Goal: Information Seeking & Learning: Understand process/instructions

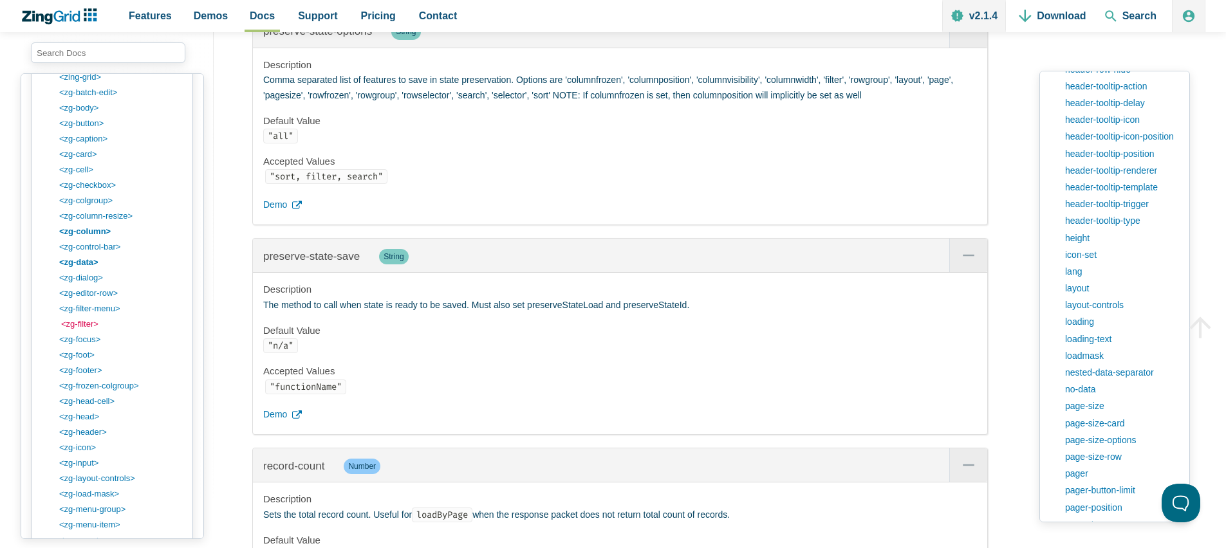
scroll to position [1297, 0]
click at [89, 324] on link "<zg-filter>" at bounding box center [122, 324] width 123 height 15
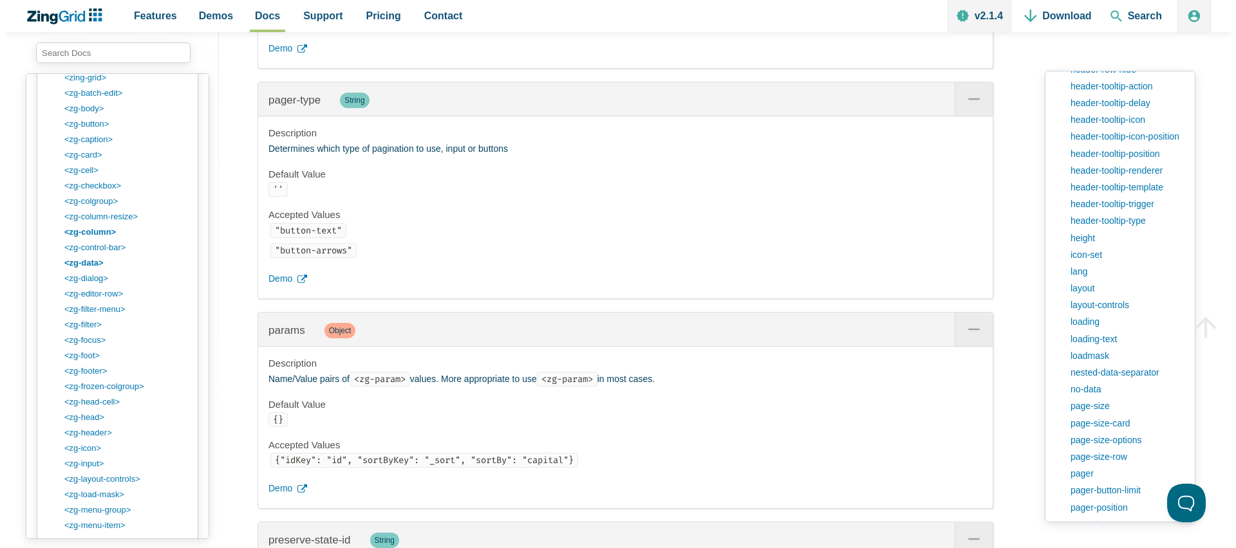
scroll to position [21464, 0]
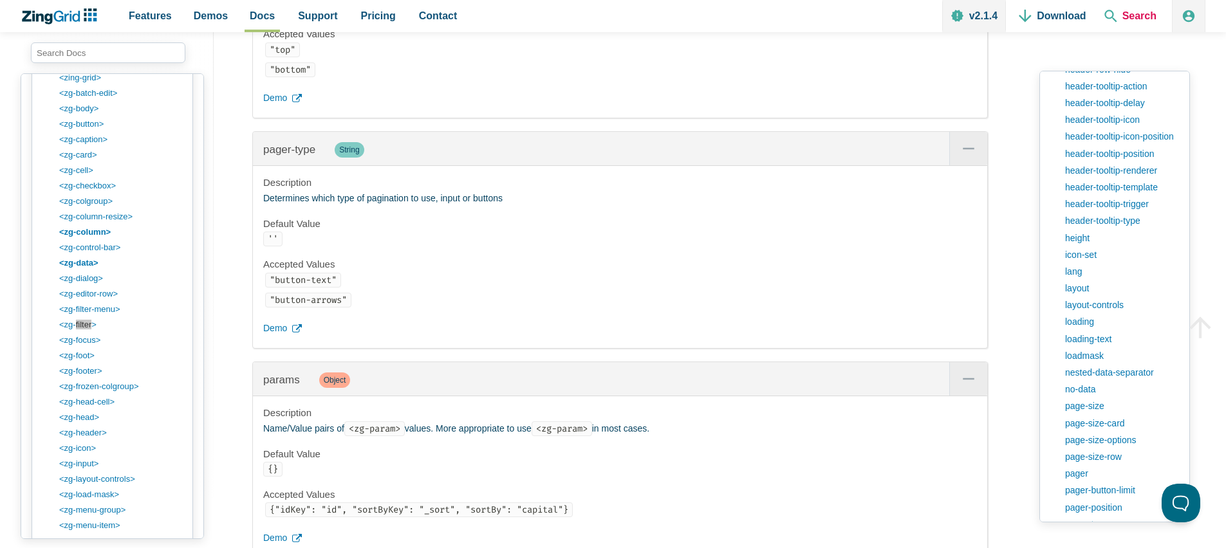
click at [1126, 14] on span "Search" at bounding box center [1130, 16] width 62 height 32
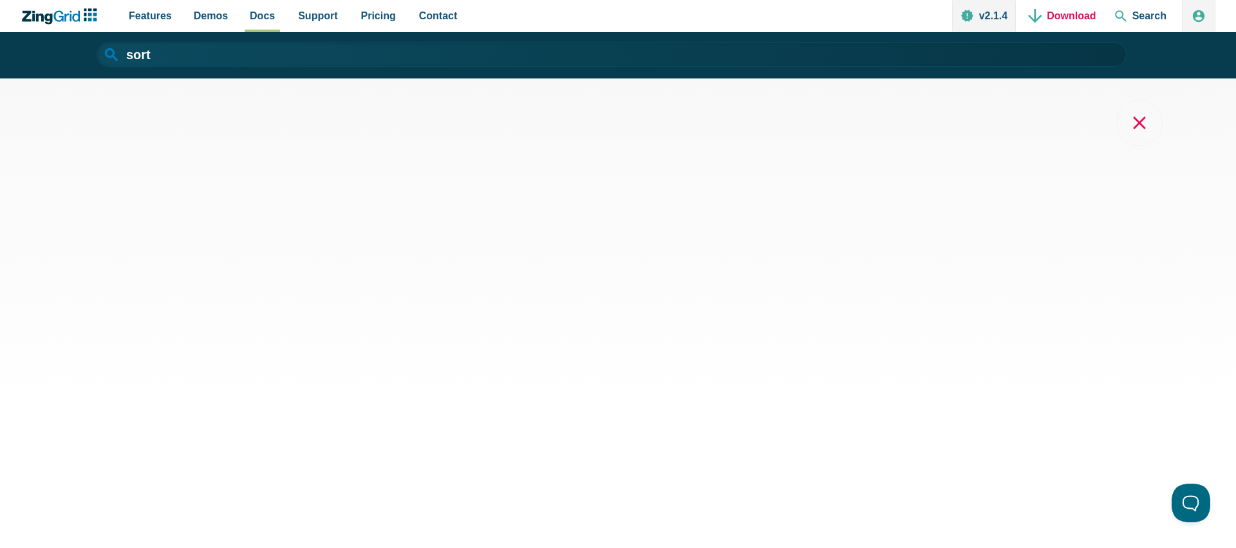
type input "sort"
click at [226, 49] on input "sort" at bounding box center [612, 54] width 1030 height 24
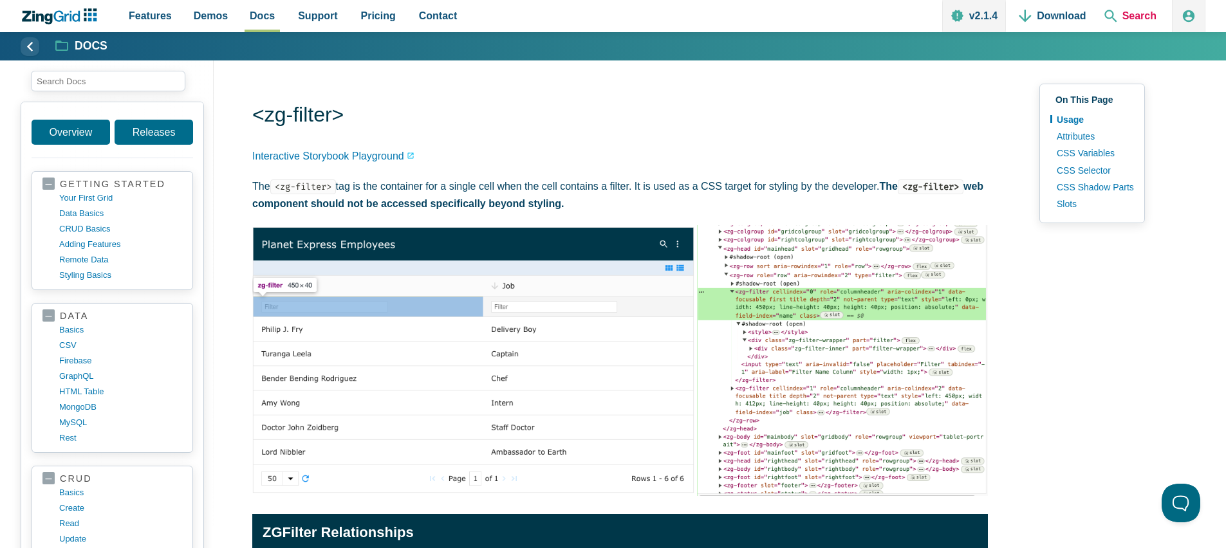
click at [1121, 16] on span "Search" at bounding box center [1130, 16] width 62 height 32
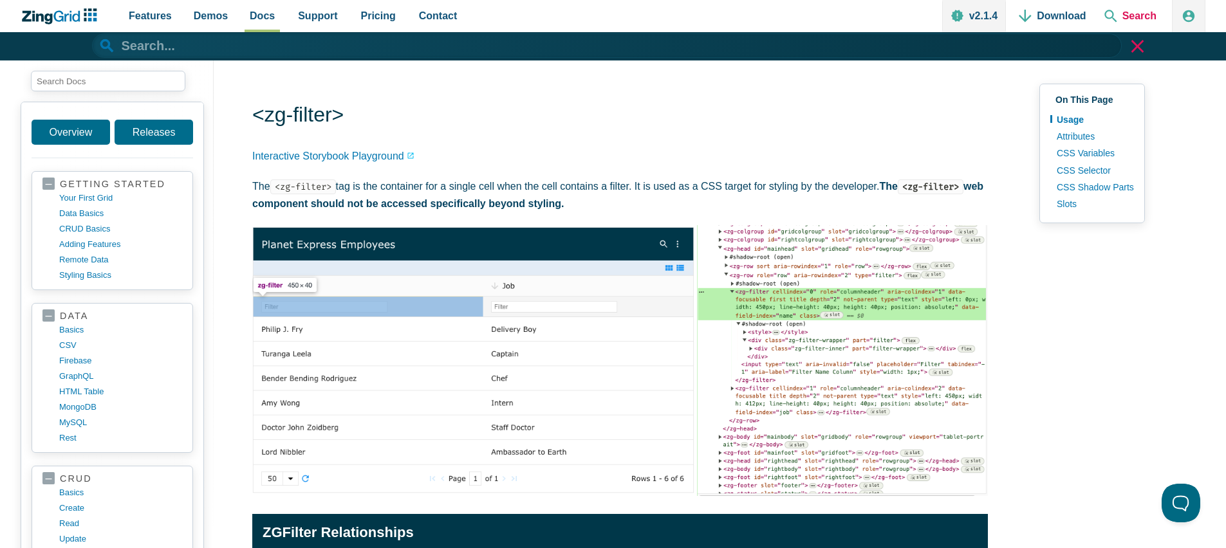
type input "s"
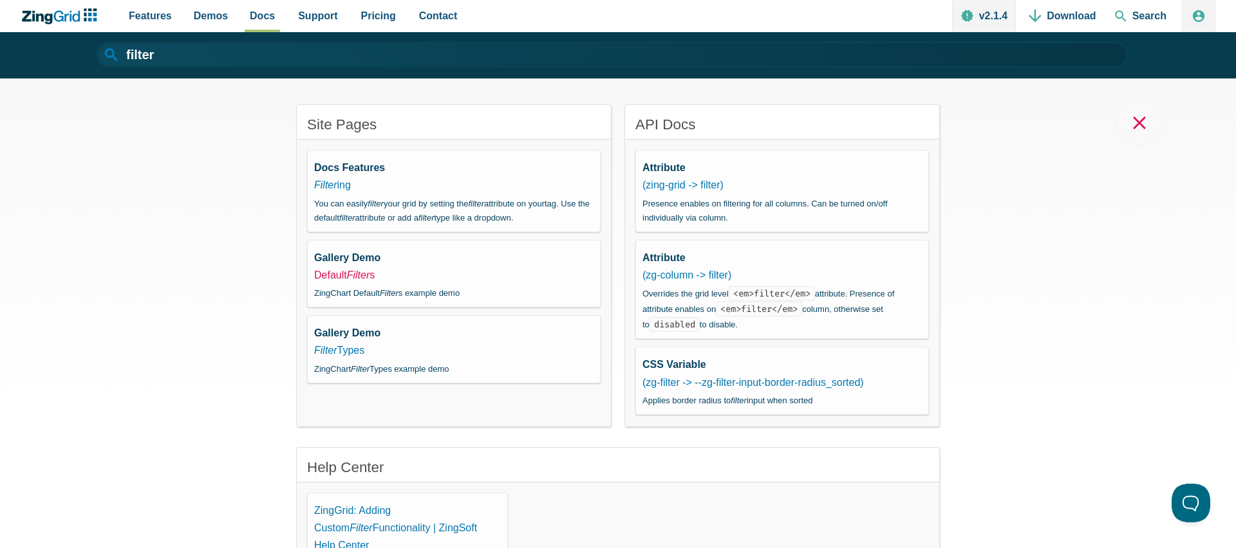
click at [344, 273] on link "Default Filter s" at bounding box center [344, 275] width 60 height 11
type input "Default Filters"
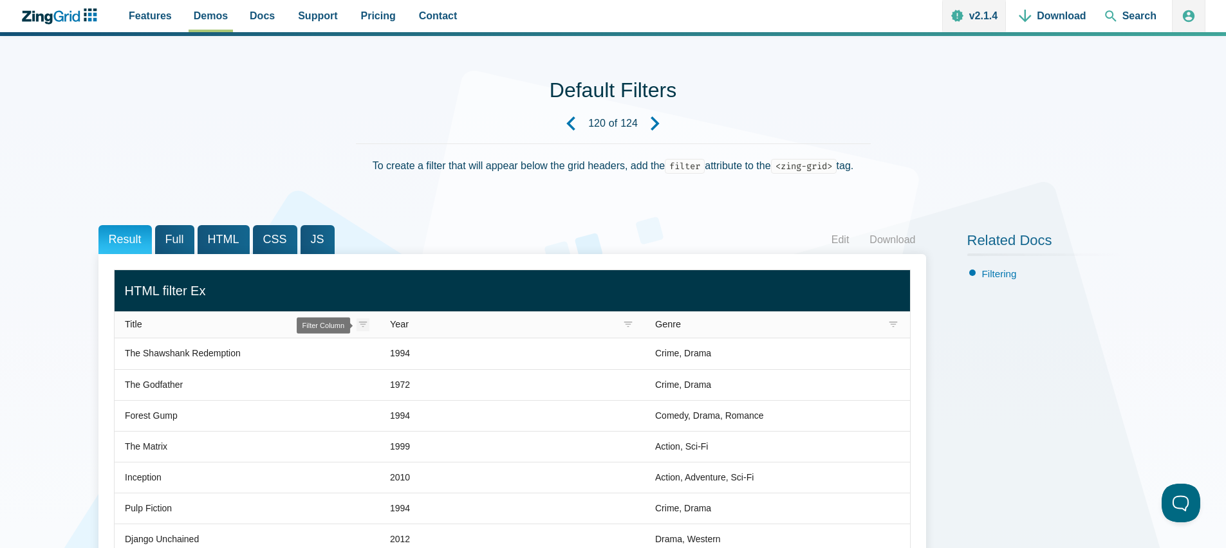
click at [365, 324] on zg-icon "filter" at bounding box center [363, 325] width 13 height 13
click at [375, 406] on zg-checkbox "Match Case" at bounding box center [435, 402] width 147 height 13
click at [436, 434] on button "Apply" at bounding box center [434, 431] width 46 height 22
drag, startPoint x: 360, startPoint y: 327, endPoint x: 363, endPoint y: 335, distance: 9.0
click at [360, 327] on zg-icon "filter" at bounding box center [363, 325] width 13 height 13
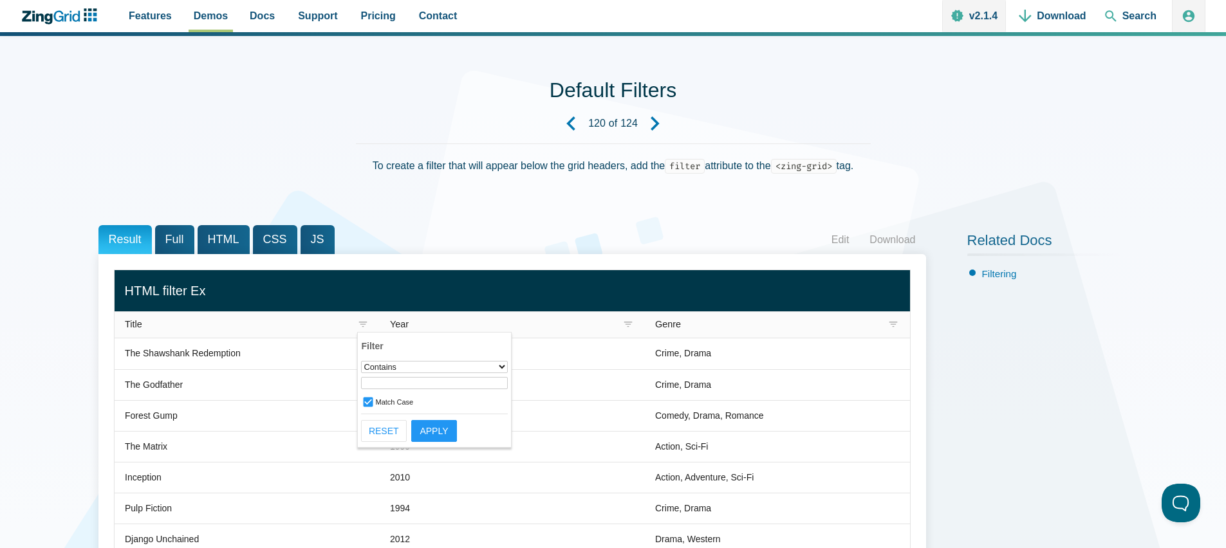
click at [444, 373] on div "None ────────── Empty Not Empty ────────── Equals Does Not Equal Contains Does …" at bounding box center [434, 376] width 147 height 30
click at [431, 387] on input "App Content" at bounding box center [434, 383] width 147 height 12
type input "test"
click at [442, 420] on button "Apply" at bounding box center [434, 431] width 46 height 22
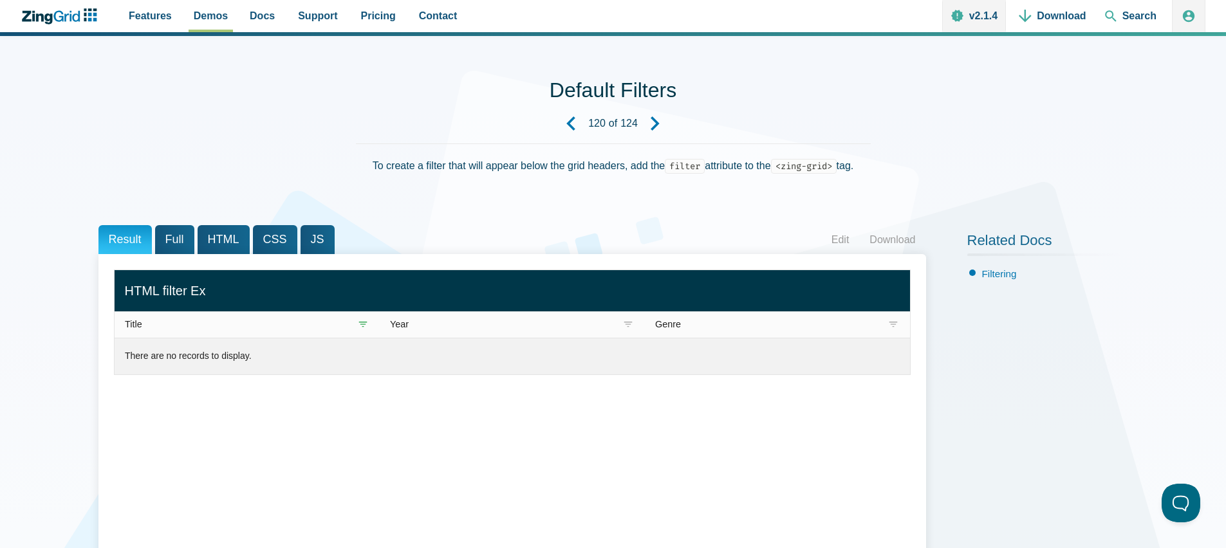
click at [441, 427] on div "Title Year Genre The Shawshank Redemption 1994 Crime, Drama The Godfather 1972 …" at bounding box center [512, 496] width 797 height 453
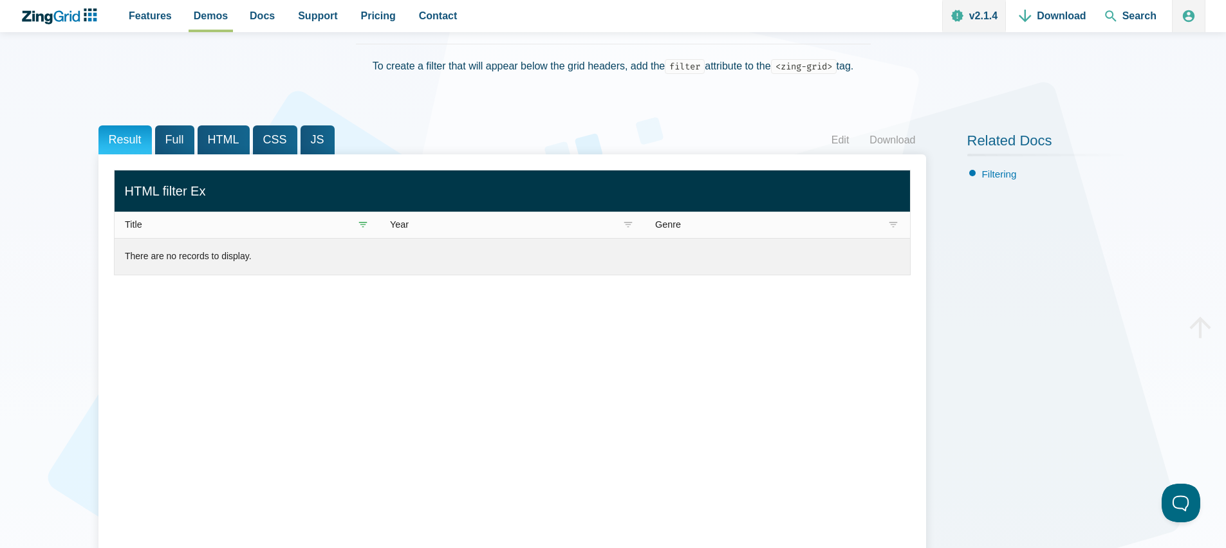
scroll to position [94, 0]
